Goal: Information Seeking & Learning: Learn about a topic

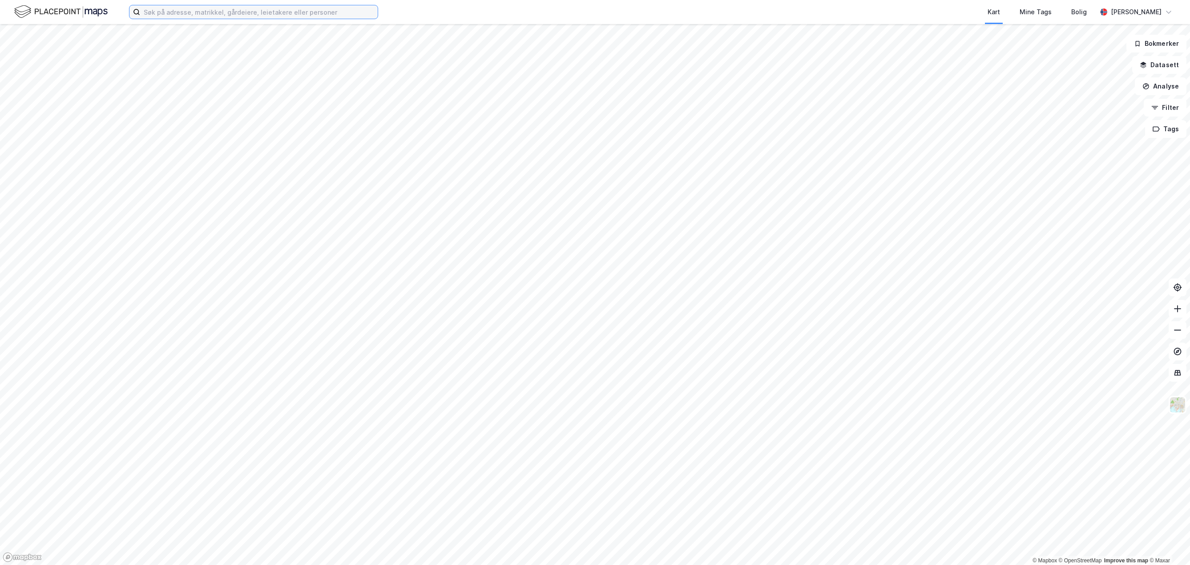
click at [191, 12] on input at bounding box center [259, 11] width 238 height 13
type input "doneheia 7"
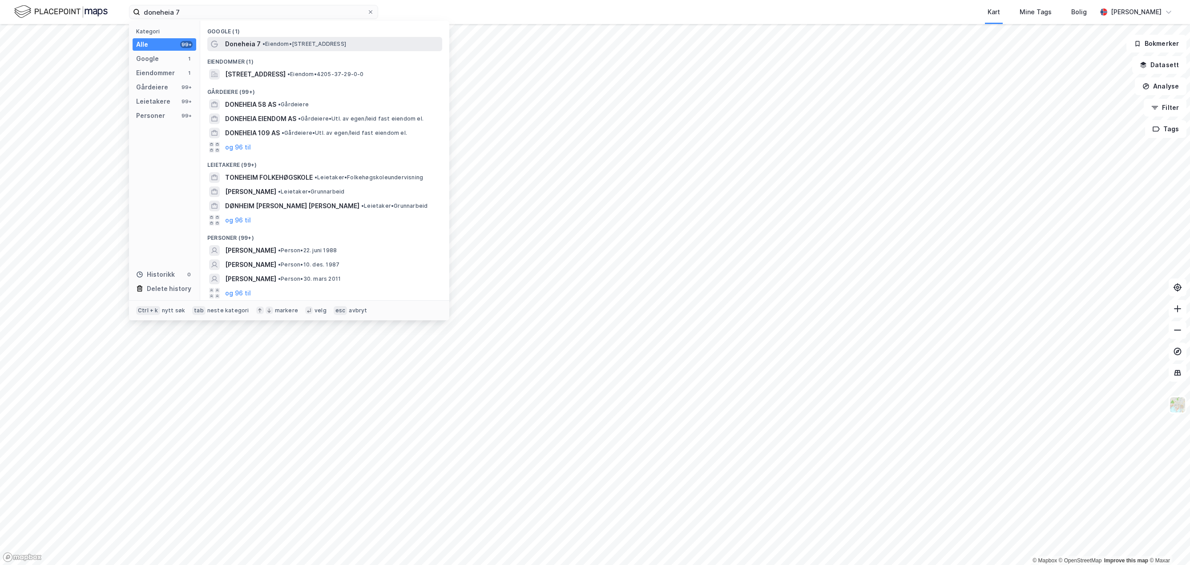
click at [255, 48] on span "Doneheia 7" at bounding box center [243, 44] width 36 height 11
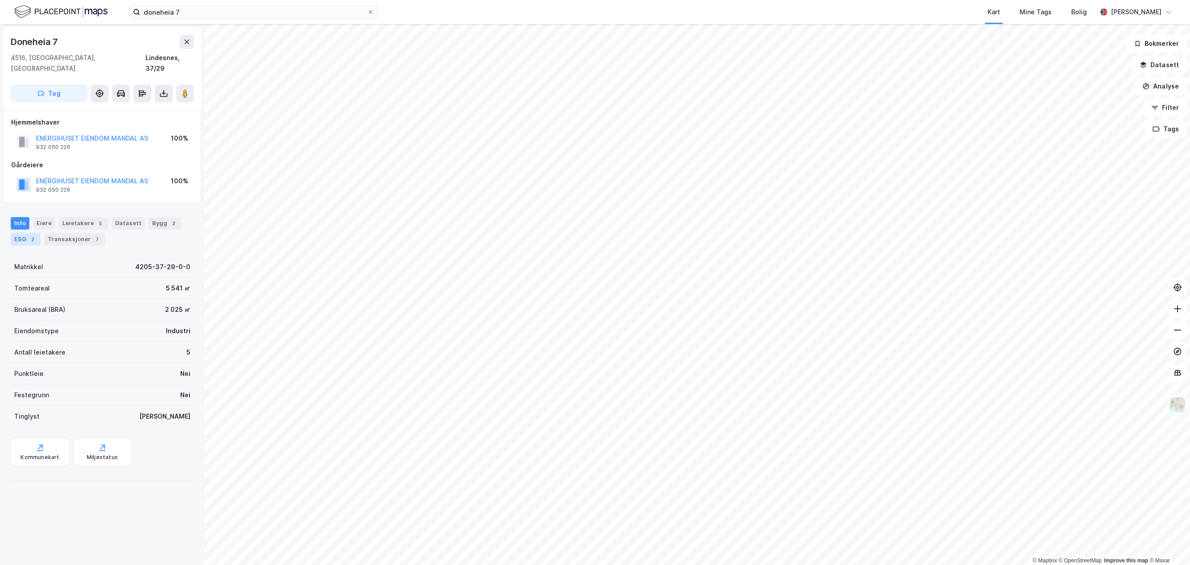
click at [13, 233] on div "ESG 2" at bounding box center [26, 239] width 30 height 12
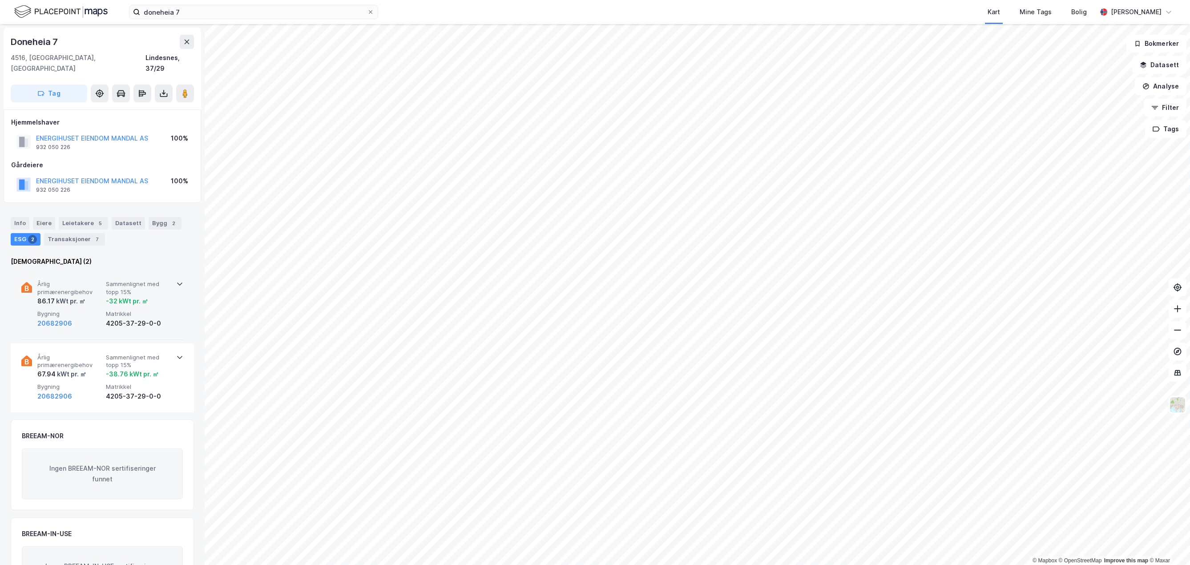
click at [79, 296] on div "kWt pr. ㎡" at bounding box center [70, 301] width 31 height 11
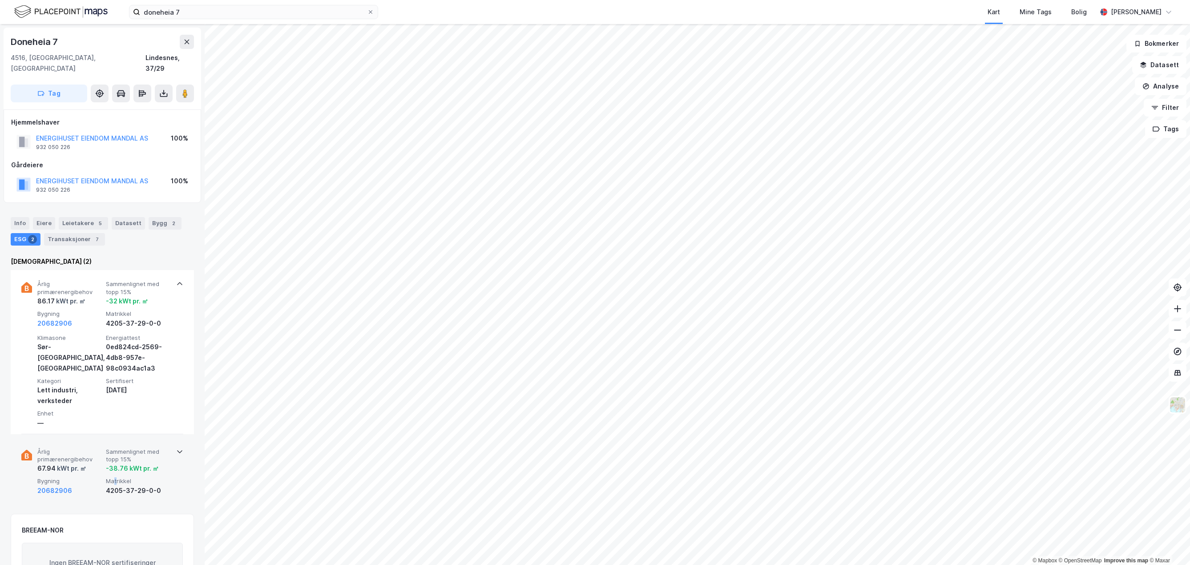
click at [115, 477] on span "Matrikkel" at bounding box center [138, 481] width 65 height 8
